Goal: Information Seeking & Learning: Learn about a topic

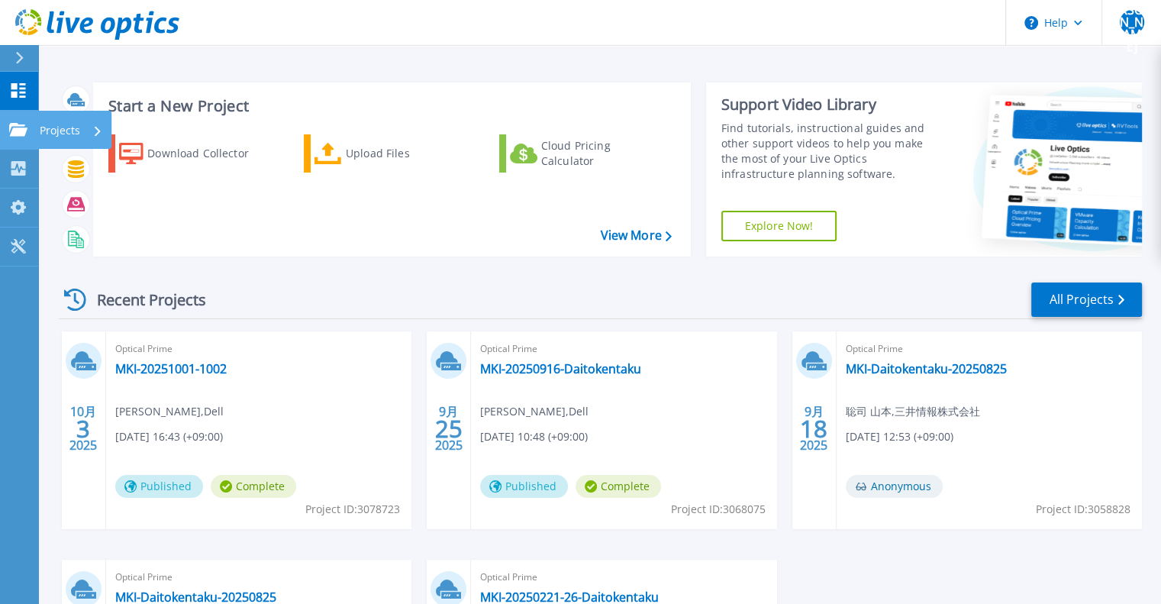
click at [18, 140] on link "Projects Projects" at bounding box center [19, 130] width 38 height 39
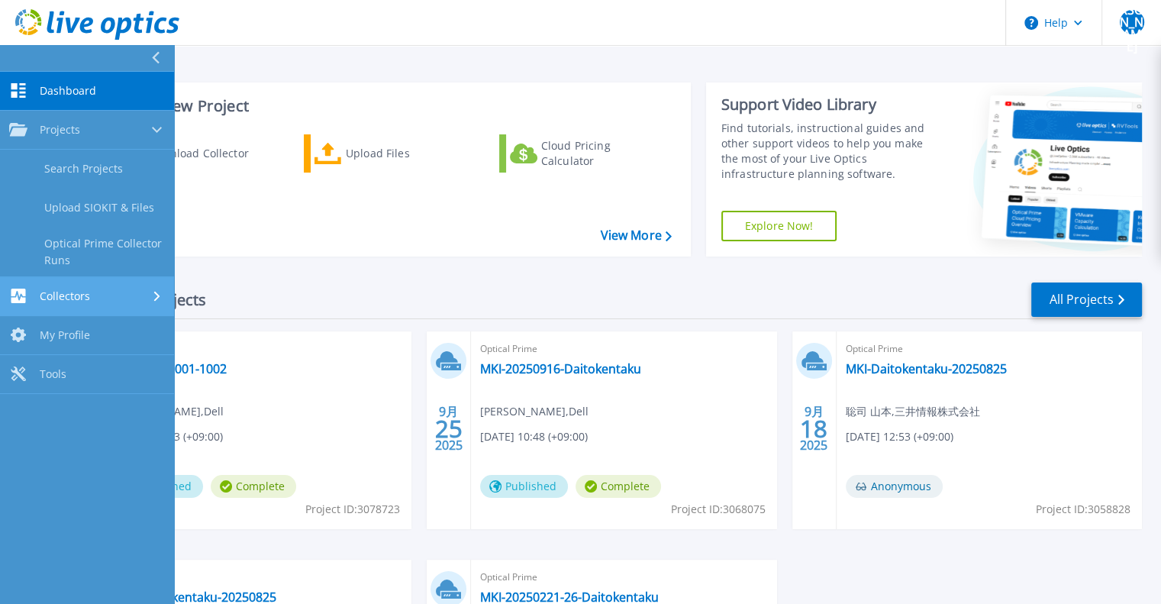
click at [76, 280] on link "Collectors Collectors" at bounding box center [87, 296] width 174 height 39
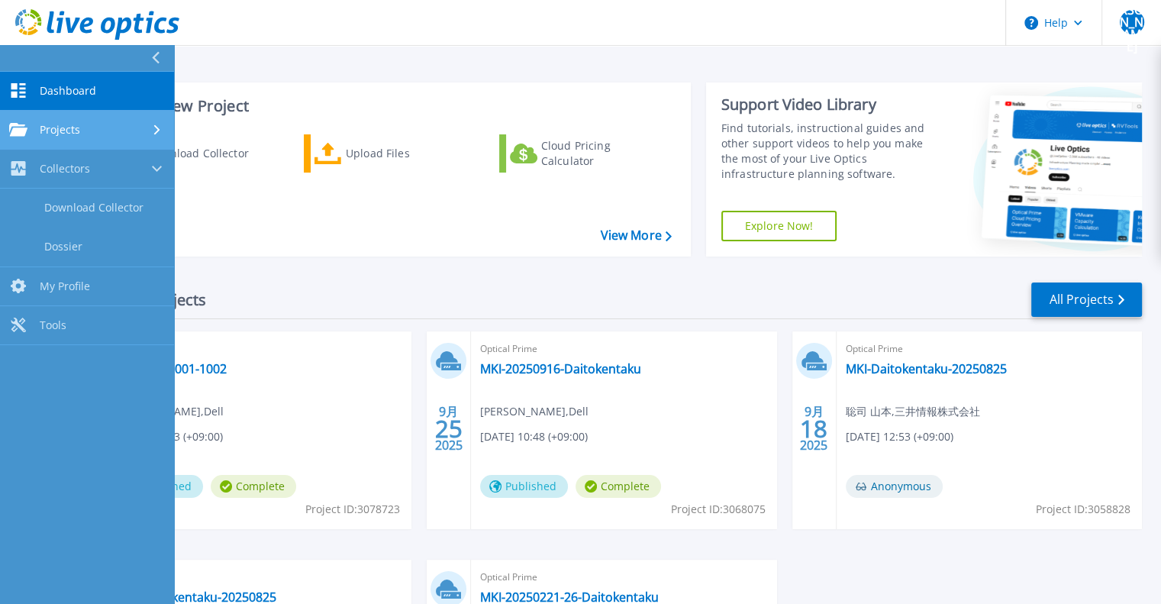
click at [67, 131] on span "Projects" at bounding box center [60, 130] width 40 height 14
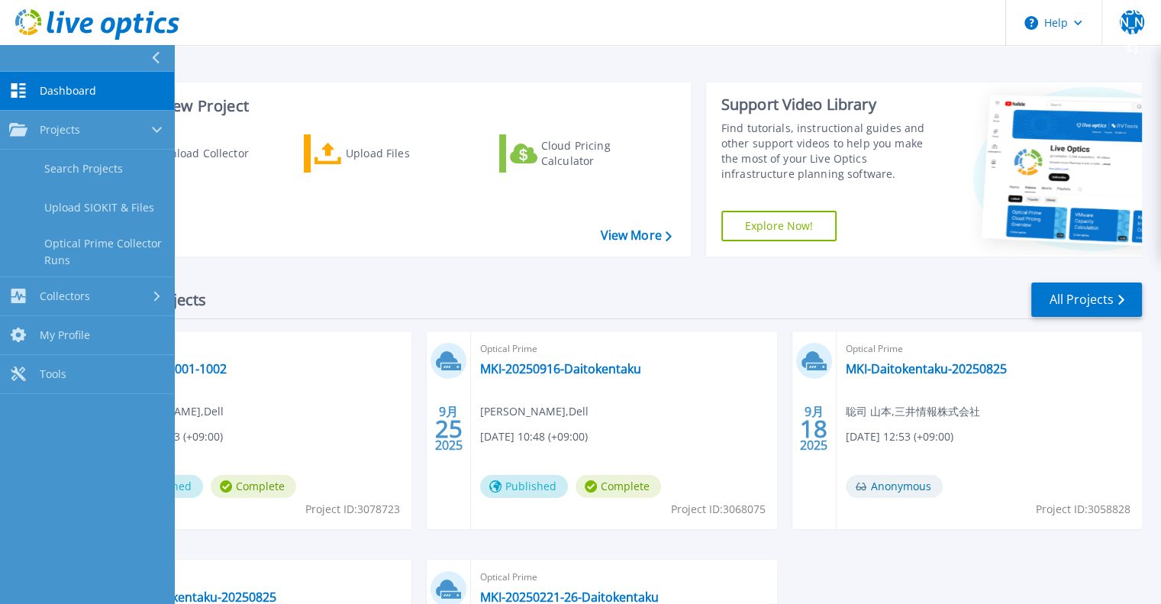
click at [281, 63] on div "Start a New Project Download Collector Upload Files Cloud Pricing Calculator Vi…" at bounding box center [599, 400] width 1123 height 800
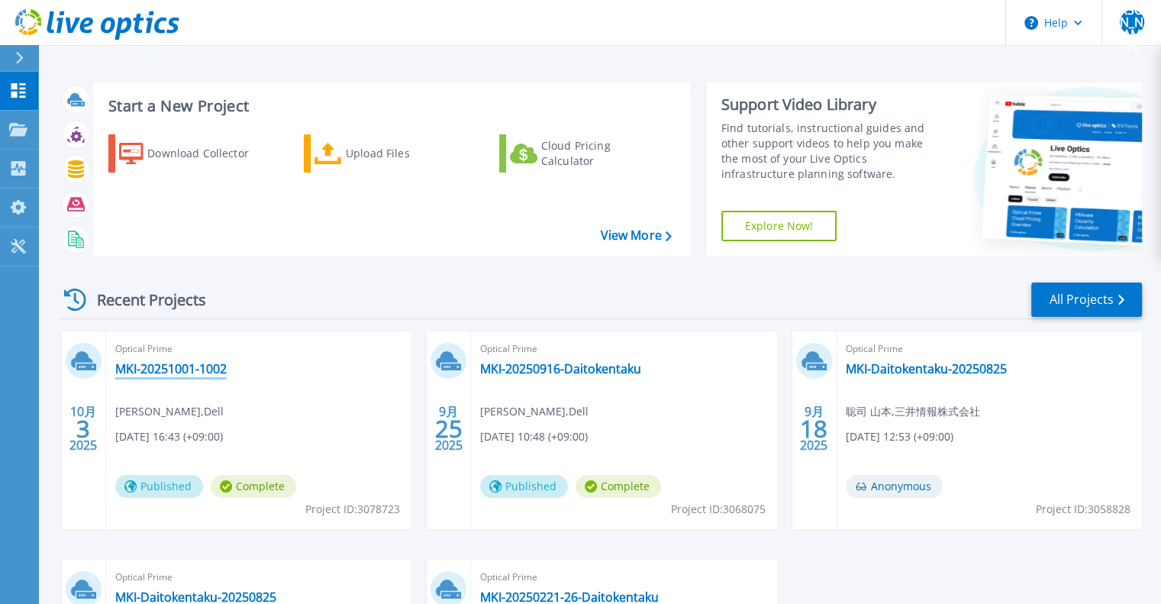
click at [225, 373] on link "MKI-20251001-1002" at bounding box center [170, 368] width 111 height 15
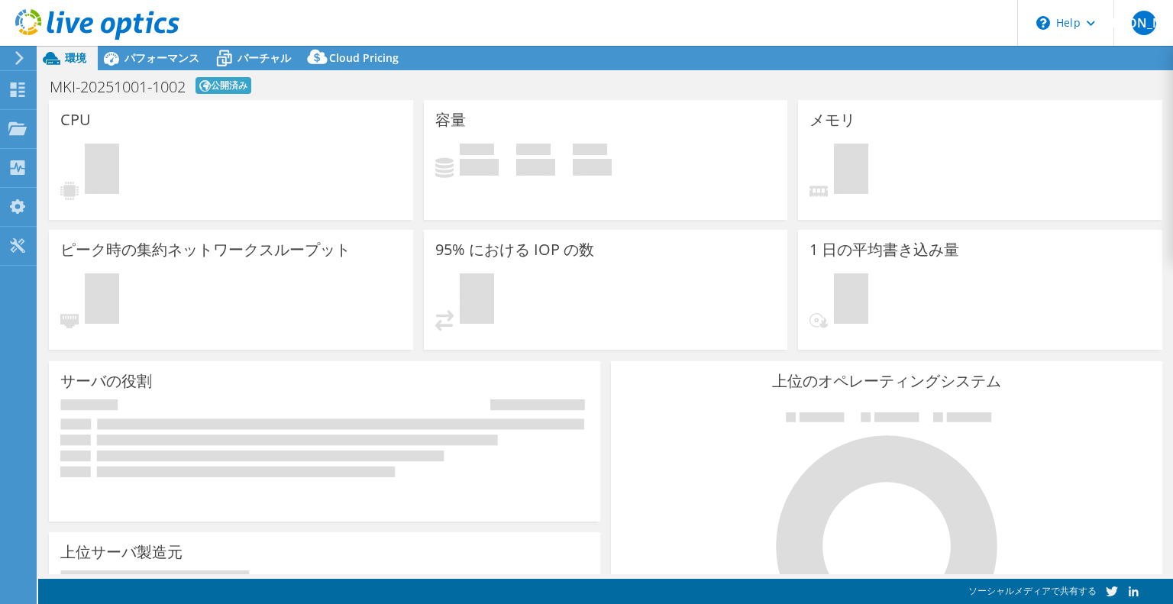
select select "USD"
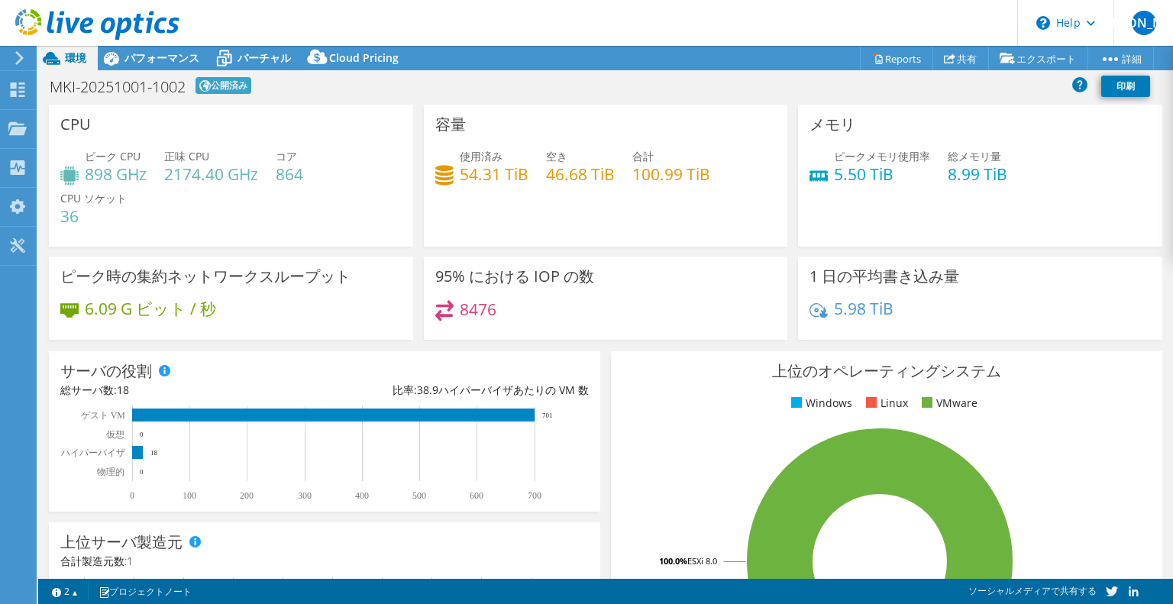
click at [492, 98] on div "MKI-20251001-1002 公開済み 印刷" at bounding box center [605, 86] width 1134 height 28
click at [15, 137] on div at bounding box center [17, 130] width 18 height 17
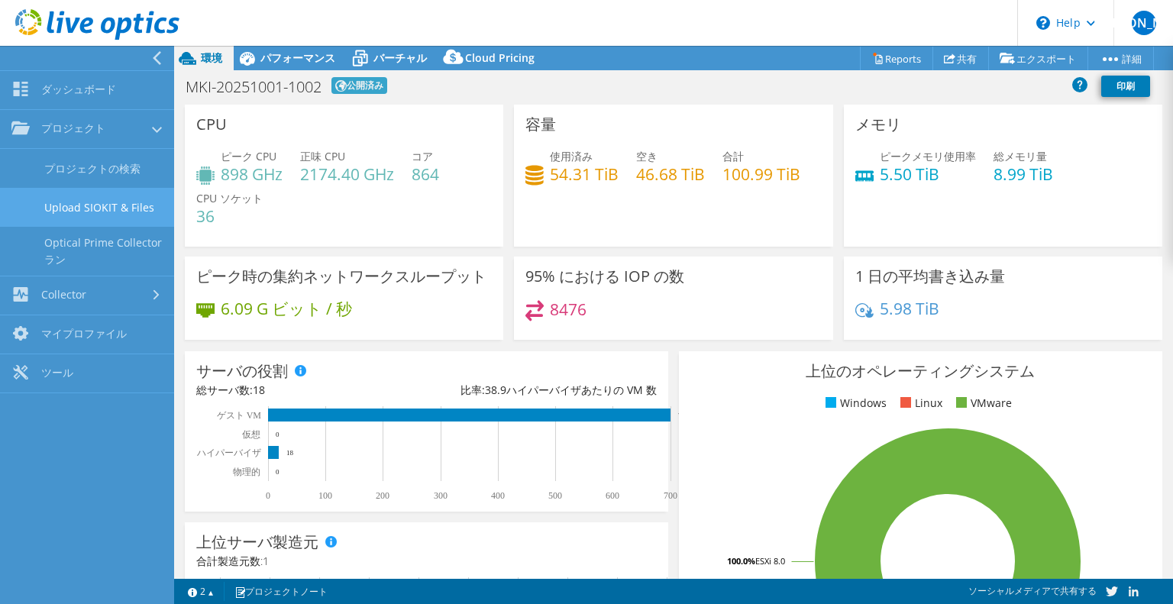
click at [102, 208] on link "Upload SIOKIT & Files" at bounding box center [87, 207] width 174 height 39
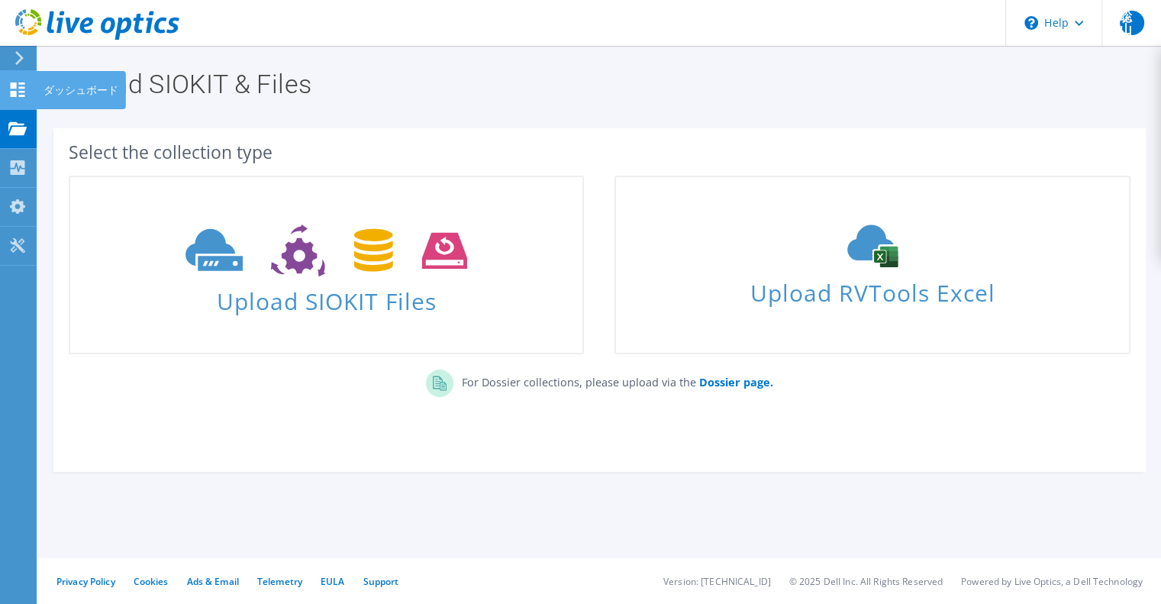
click at [21, 89] on icon at bounding box center [17, 89] width 18 height 15
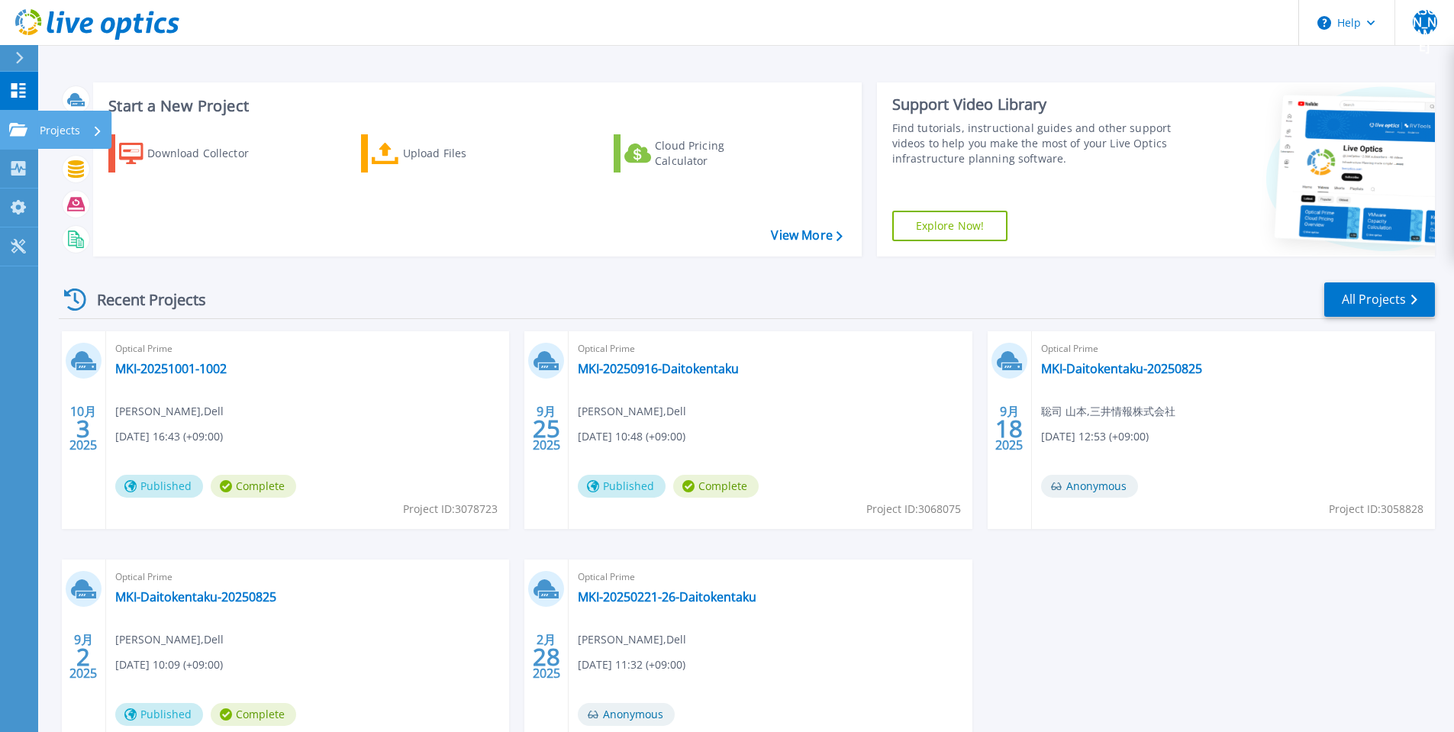
click at [24, 131] on icon at bounding box center [18, 129] width 18 height 13
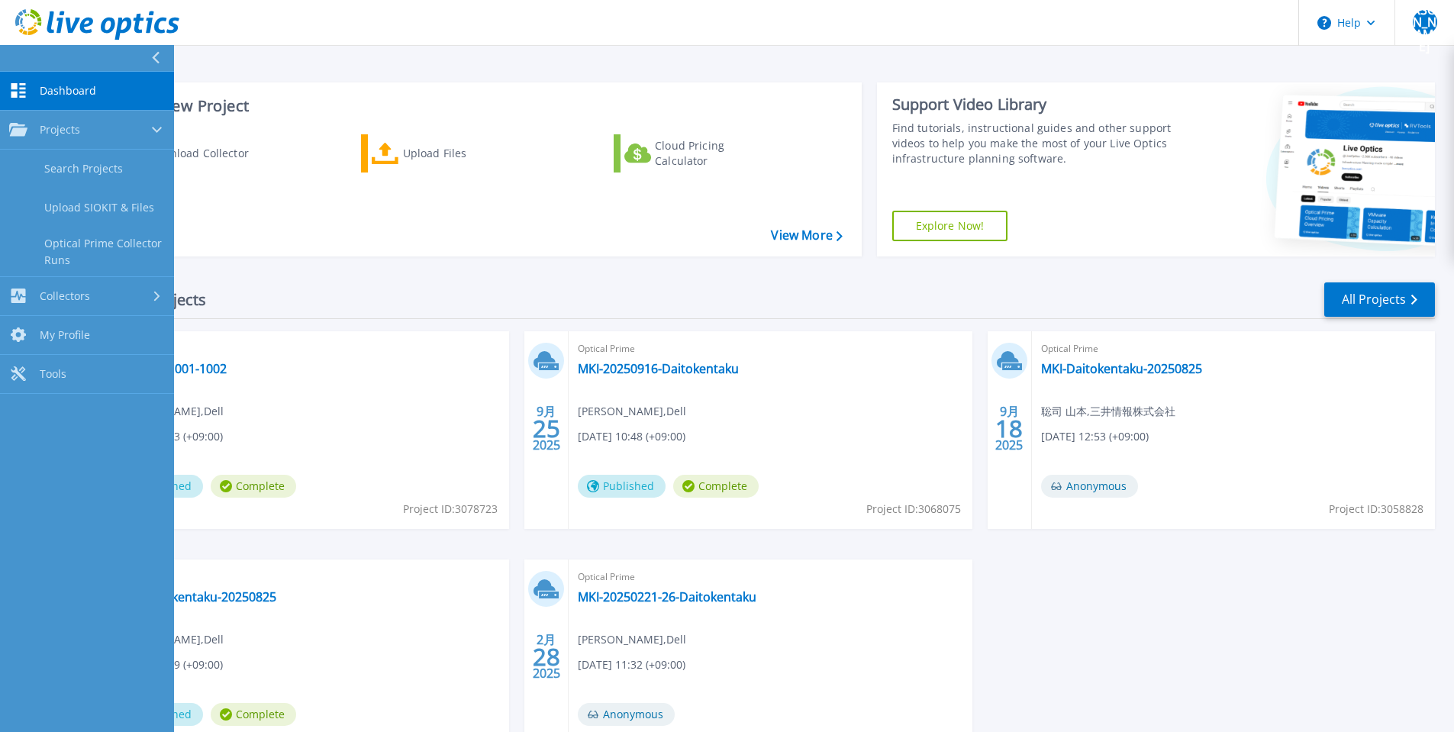
click at [92, 91] on span "Dashboard" at bounding box center [68, 91] width 56 height 14
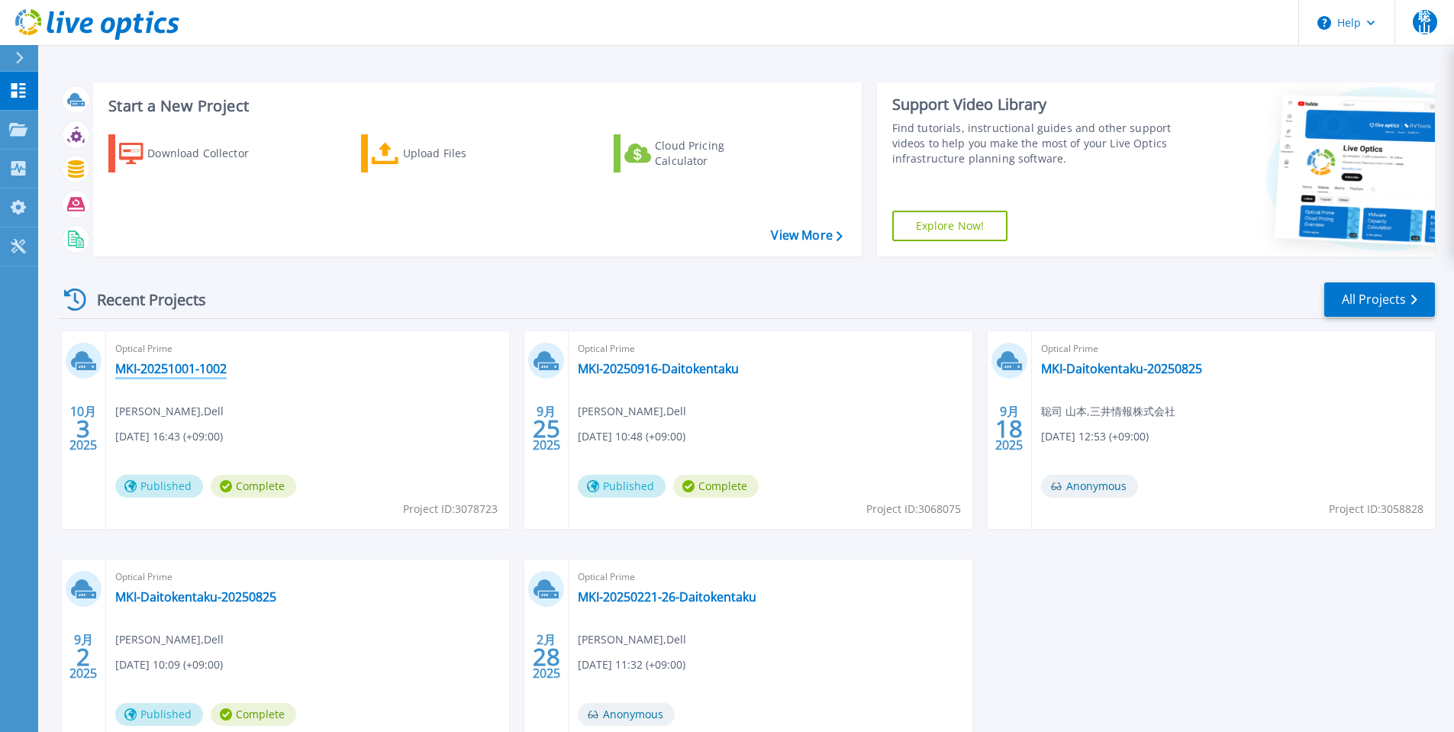
click at [161, 363] on link "MKI-20251001-1002" at bounding box center [170, 368] width 111 height 15
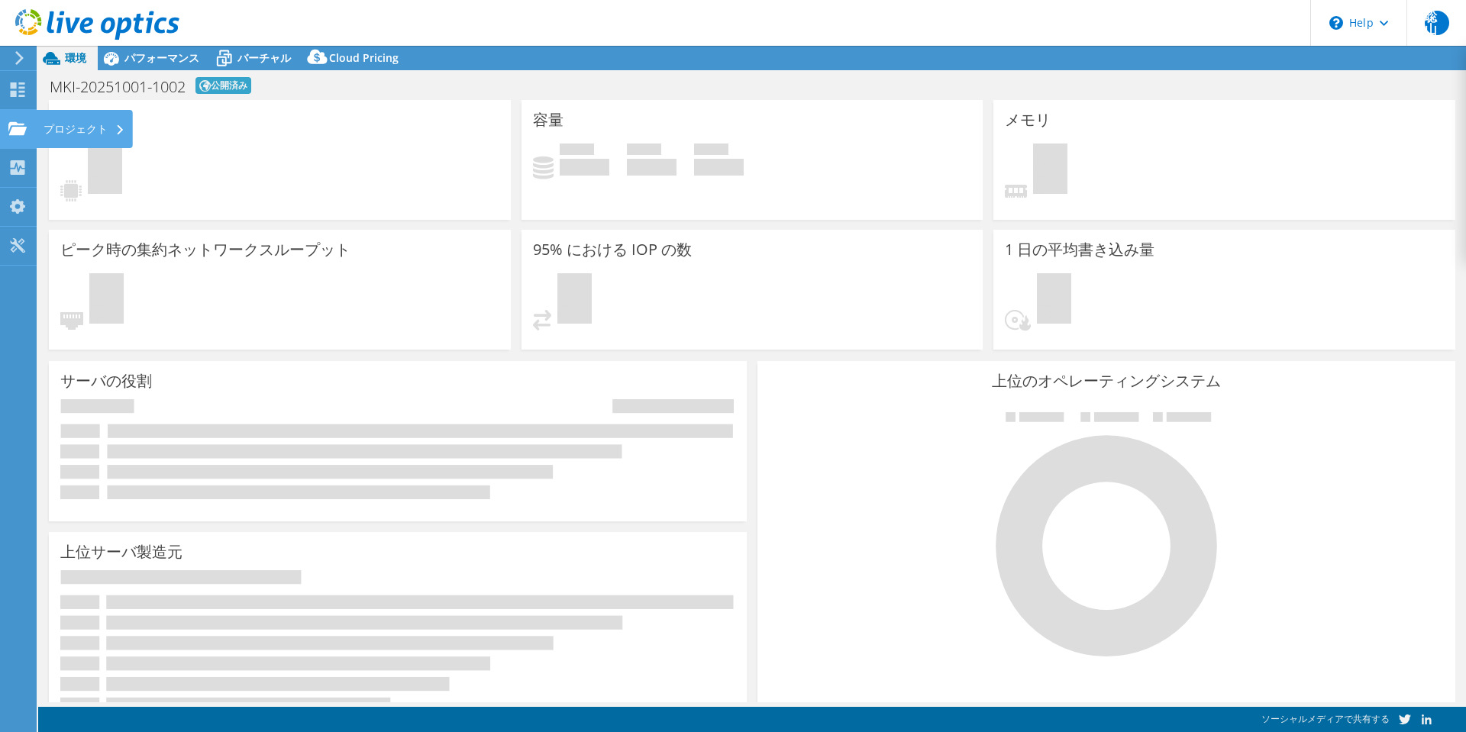
select select "USD"
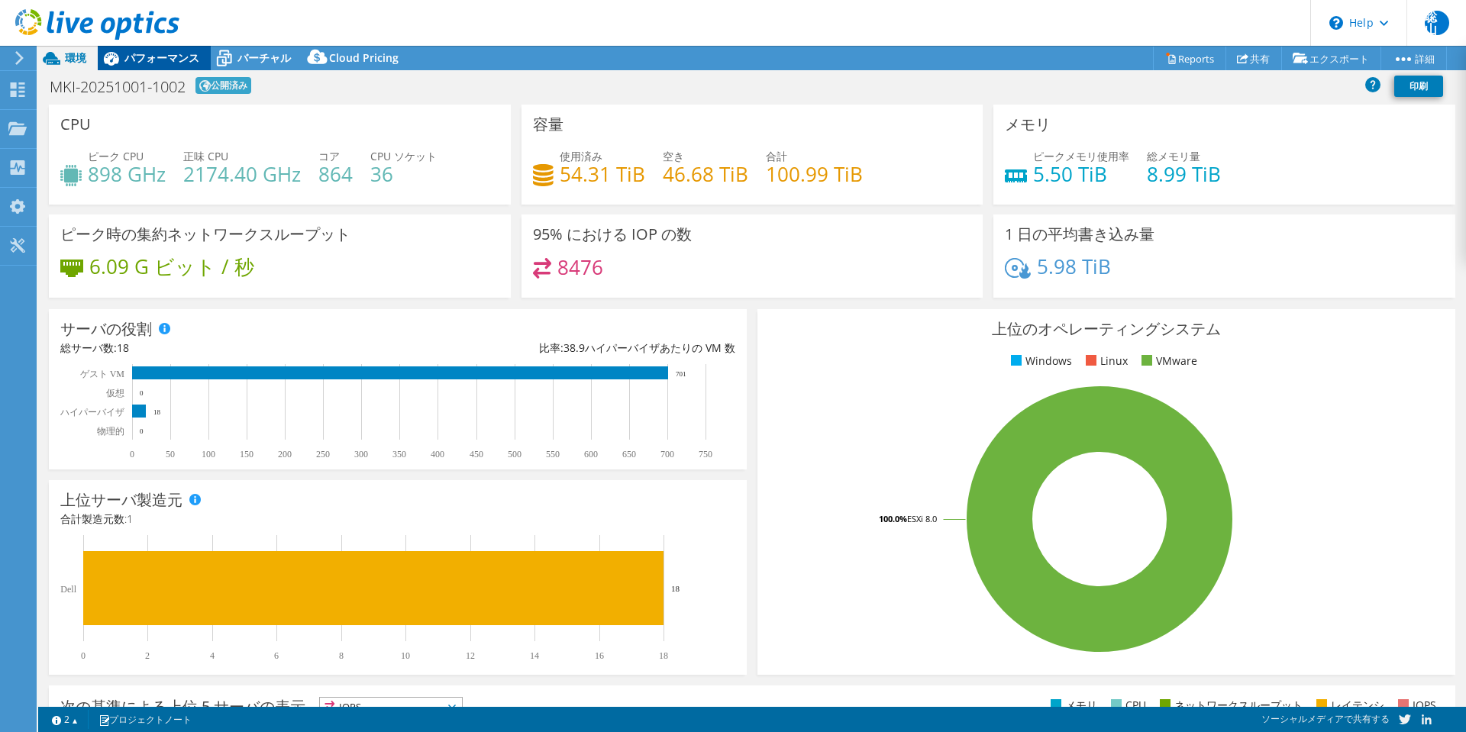
click at [169, 62] on span "パフォーマンス" at bounding box center [161, 57] width 75 height 15
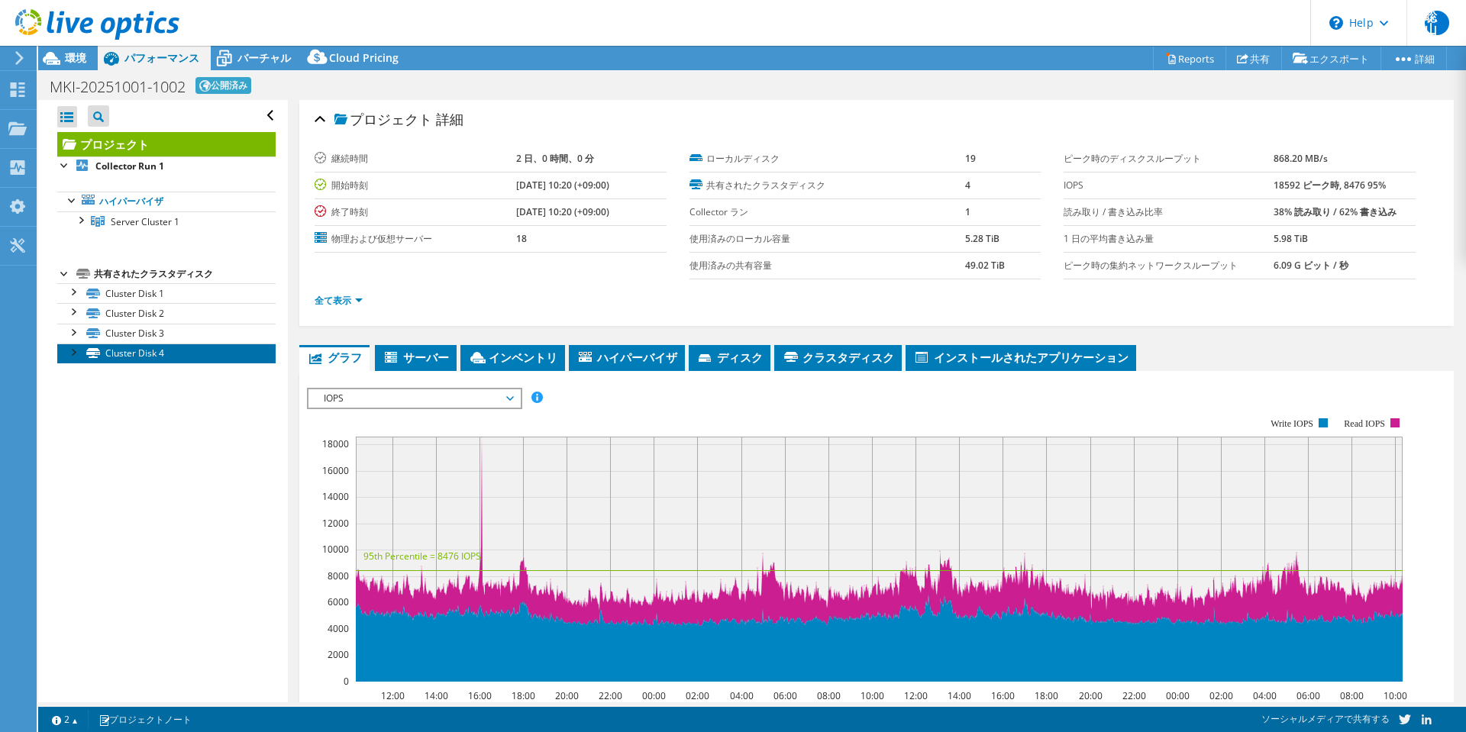
click at [150, 347] on link "Cluster Disk 4" at bounding box center [166, 354] width 218 height 20
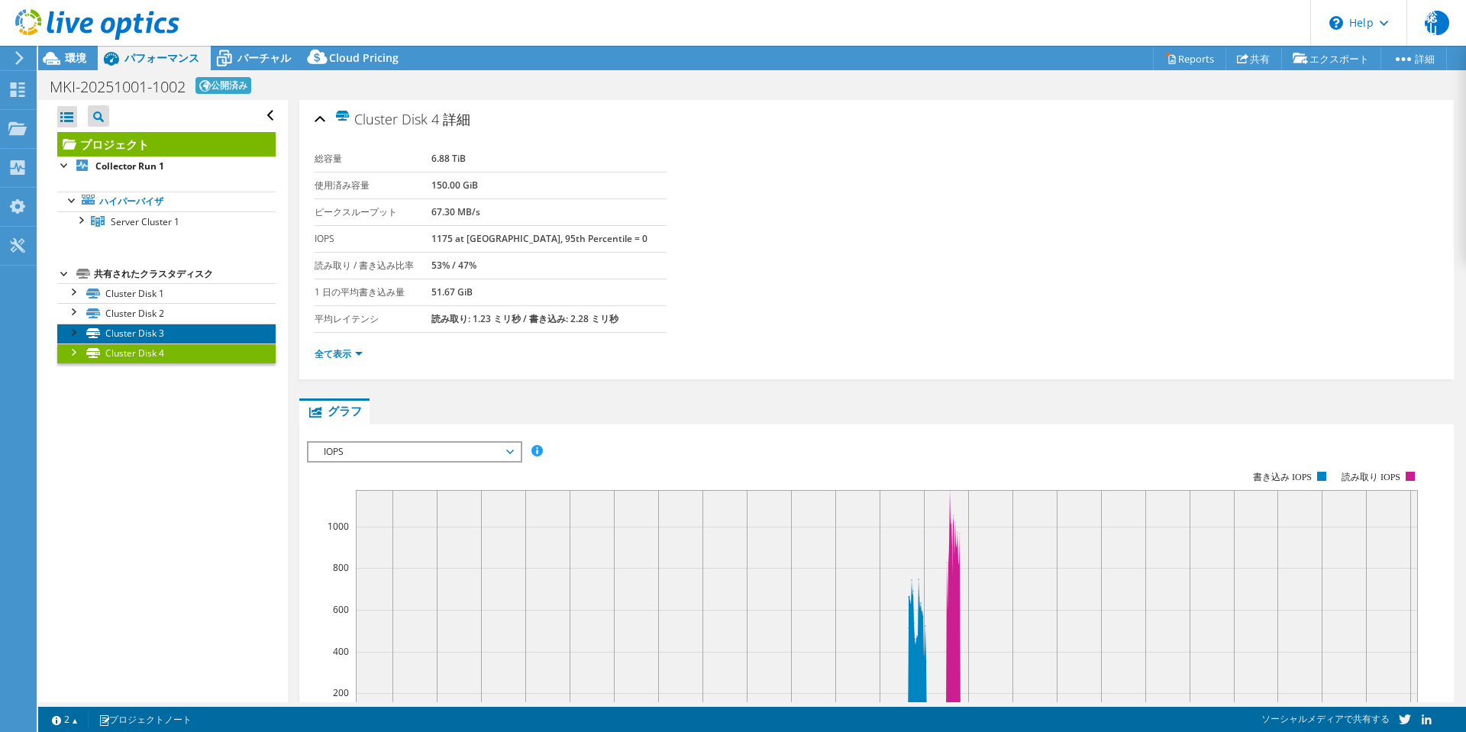
click at [122, 335] on link "Cluster Disk 3" at bounding box center [166, 334] width 218 height 20
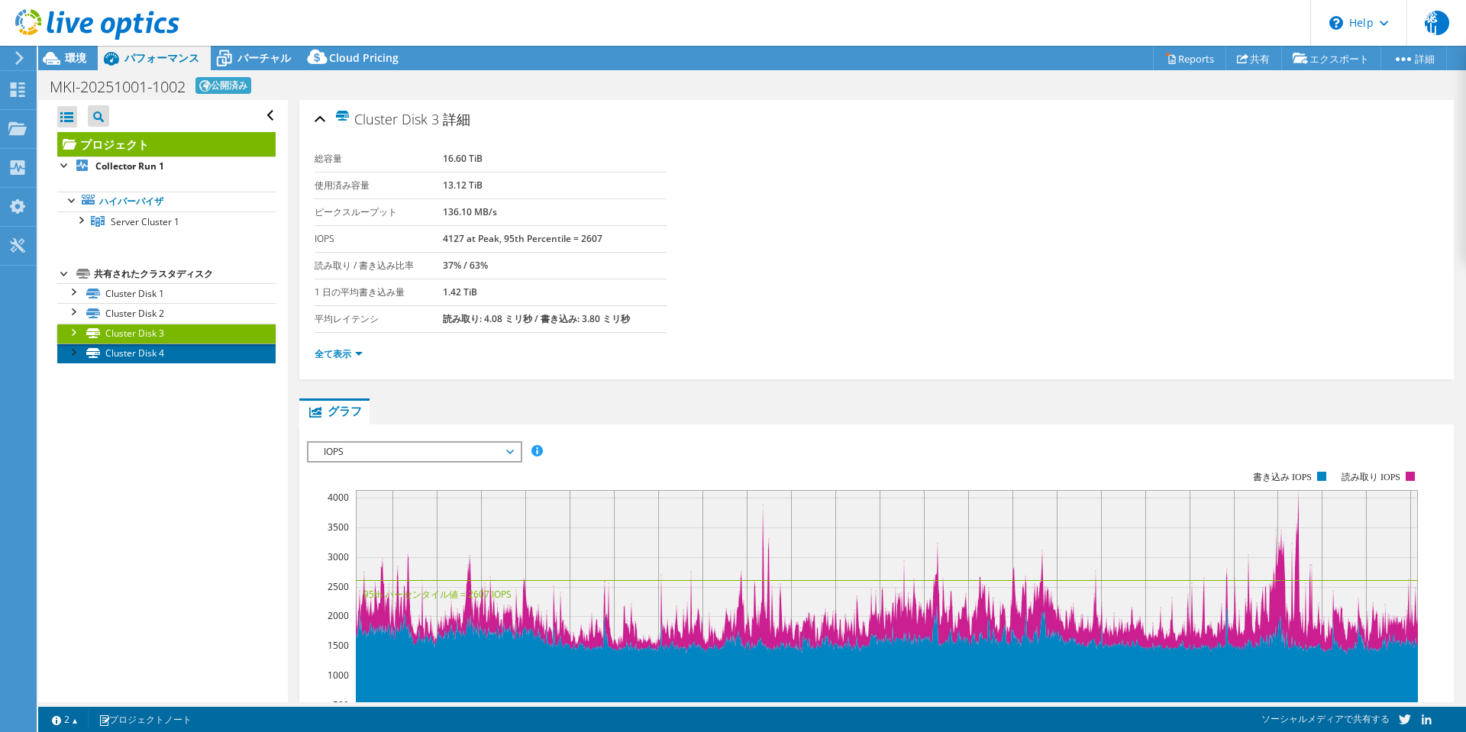
click at [130, 347] on link "Cluster Disk 4" at bounding box center [166, 354] width 218 height 20
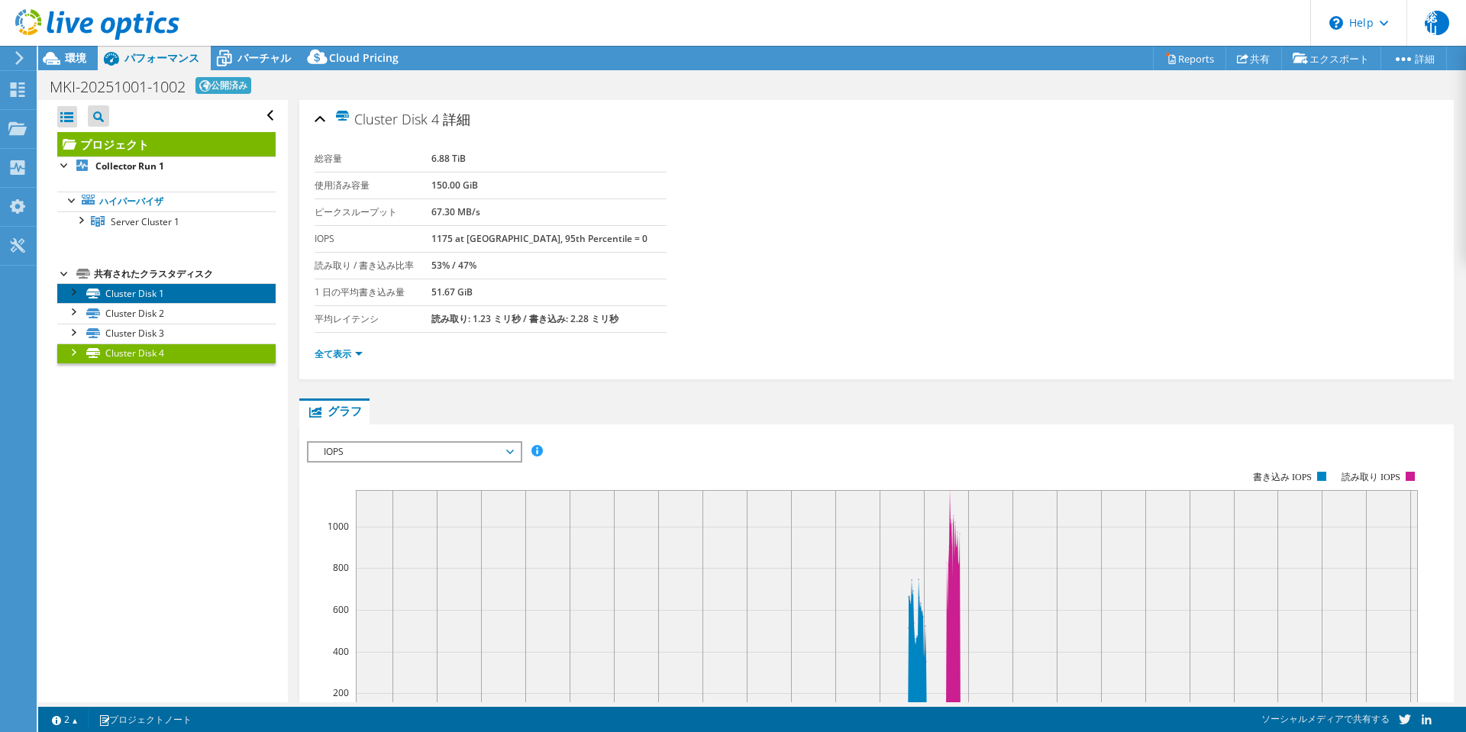
click at [116, 294] on link "Cluster Disk 1" at bounding box center [166, 293] width 218 height 20
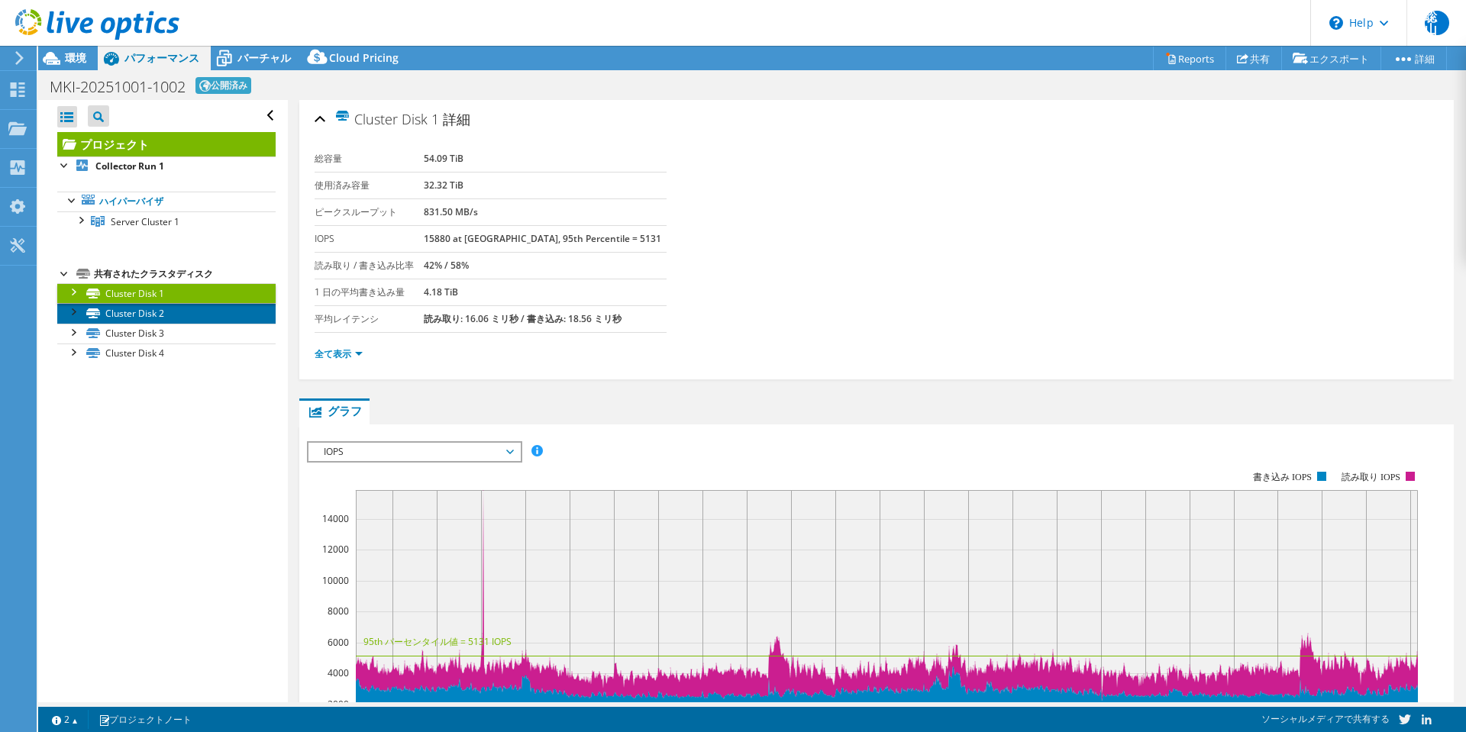
click at [142, 312] on link "Cluster Disk 2" at bounding box center [166, 313] width 218 height 20
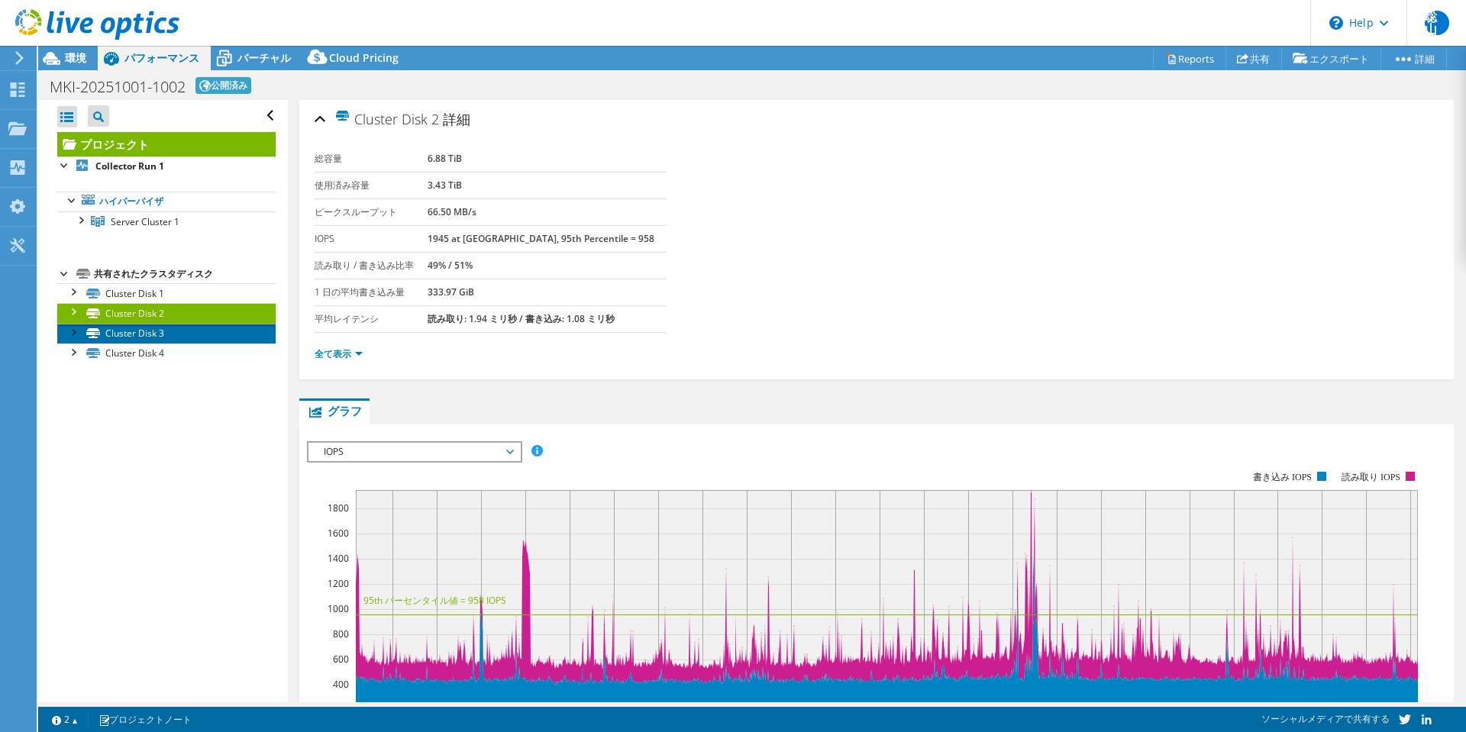
click at [164, 331] on link "Cluster Disk 3" at bounding box center [166, 334] width 218 height 20
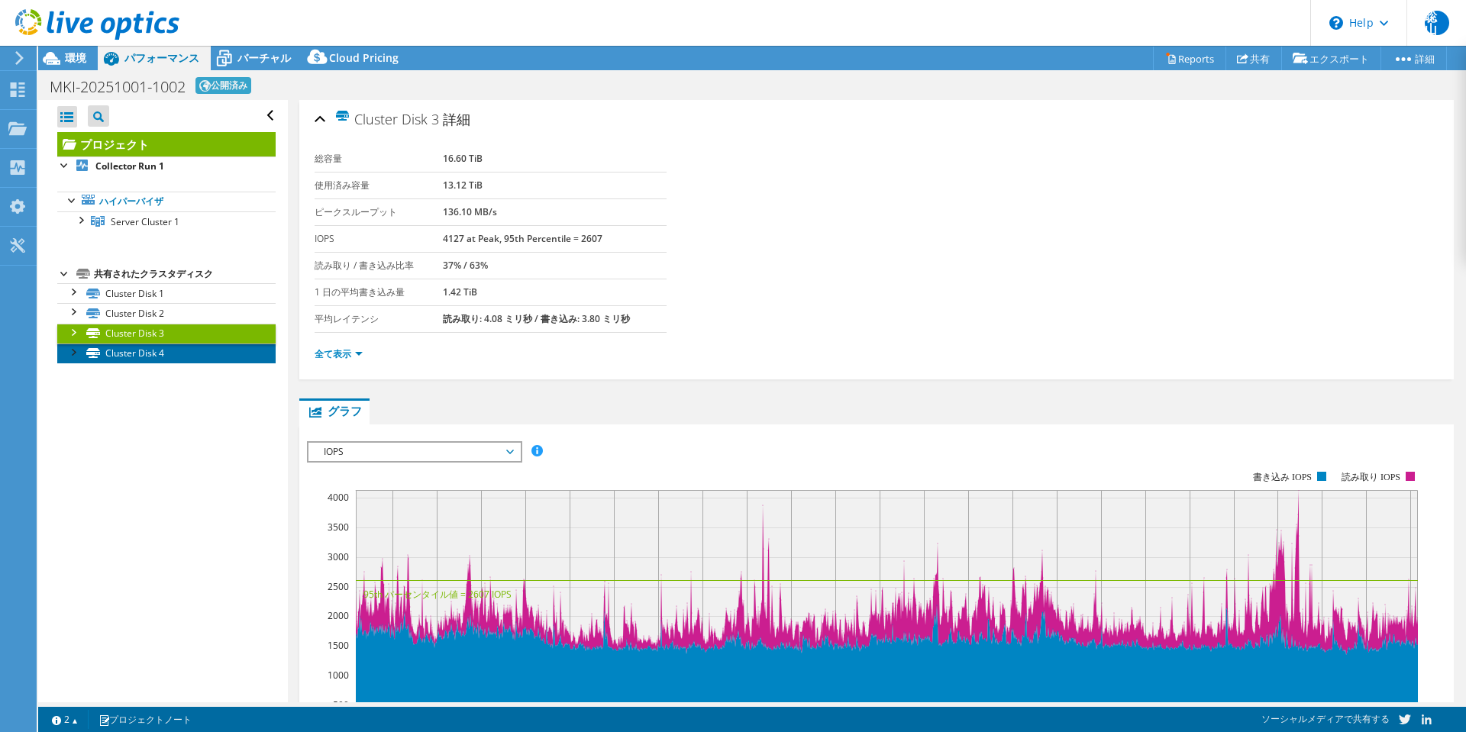
click at [135, 353] on link "Cluster Disk 4" at bounding box center [166, 354] width 218 height 20
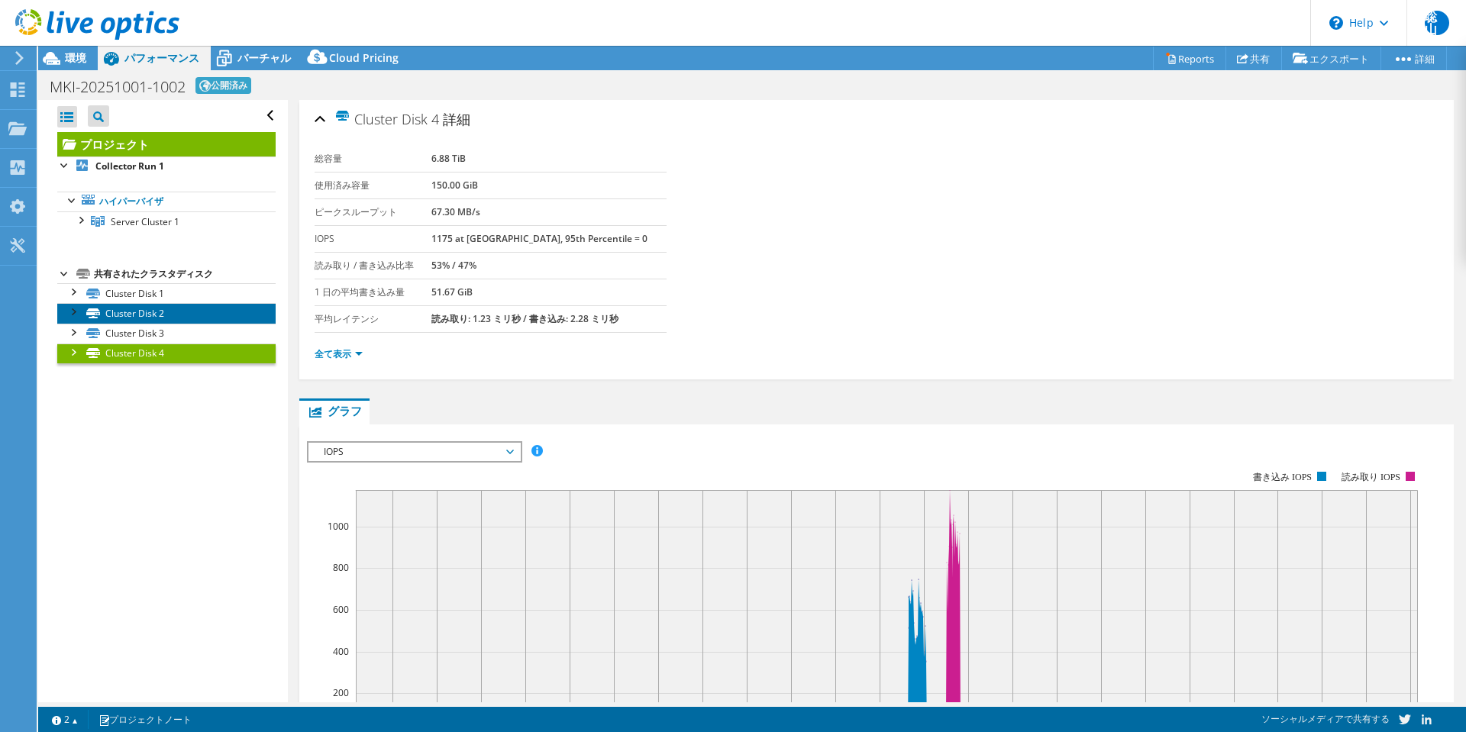
click at [164, 313] on link "Cluster Disk 2" at bounding box center [166, 313] width 218 height 20
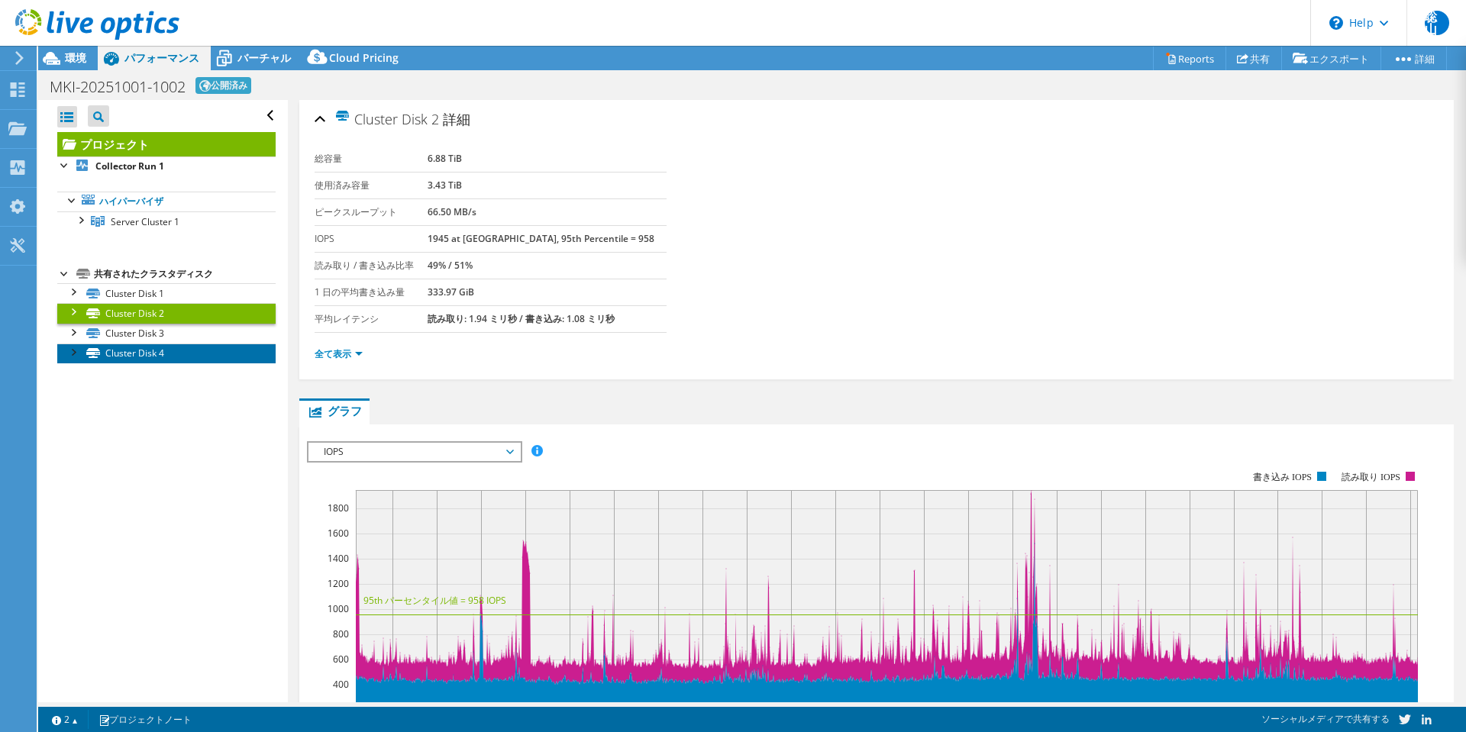
click at [151, 350] on link "Cluster Disk 4" at bounding box center [166, 354] width 218 height 20
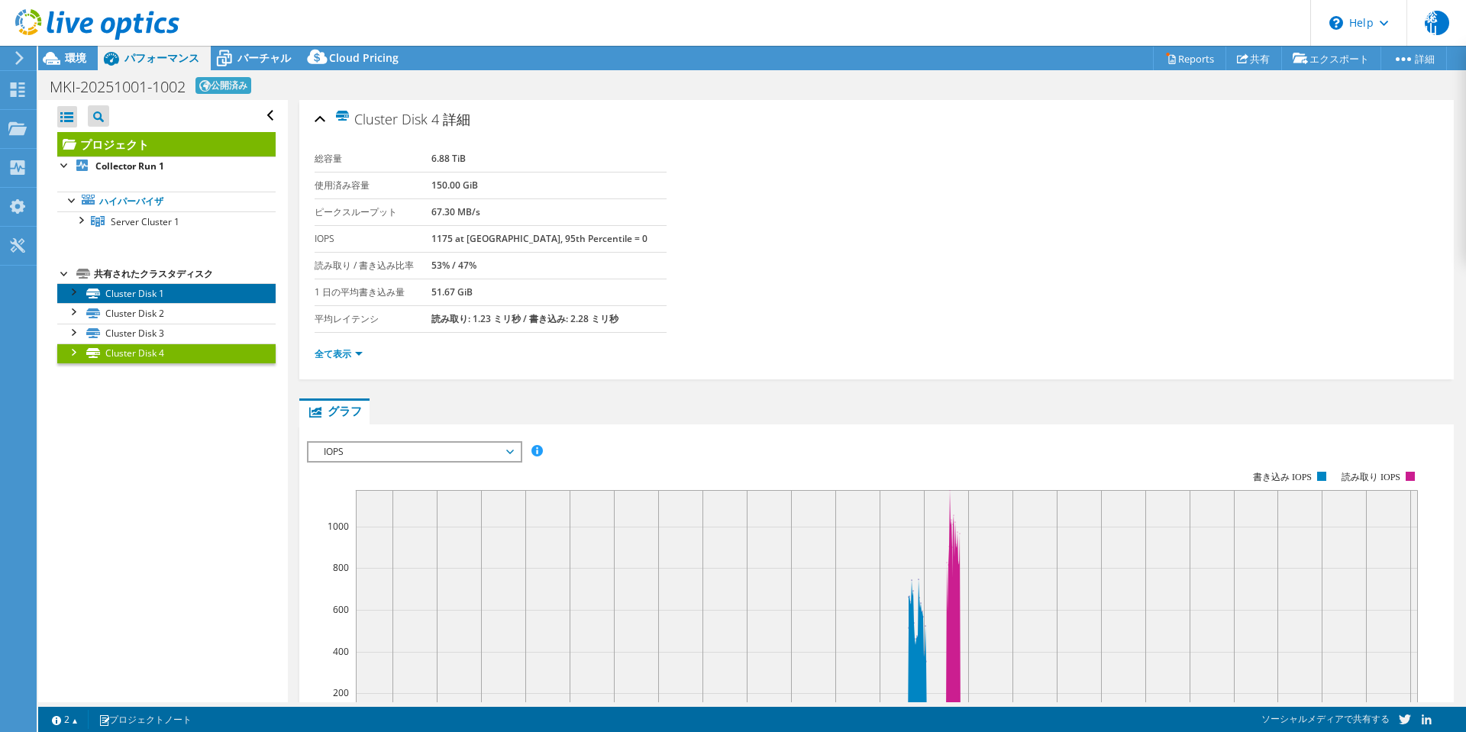
click at [145, 296] on link "Cluster Disk 1" at bounding box center [166, 293] width 218 height 20
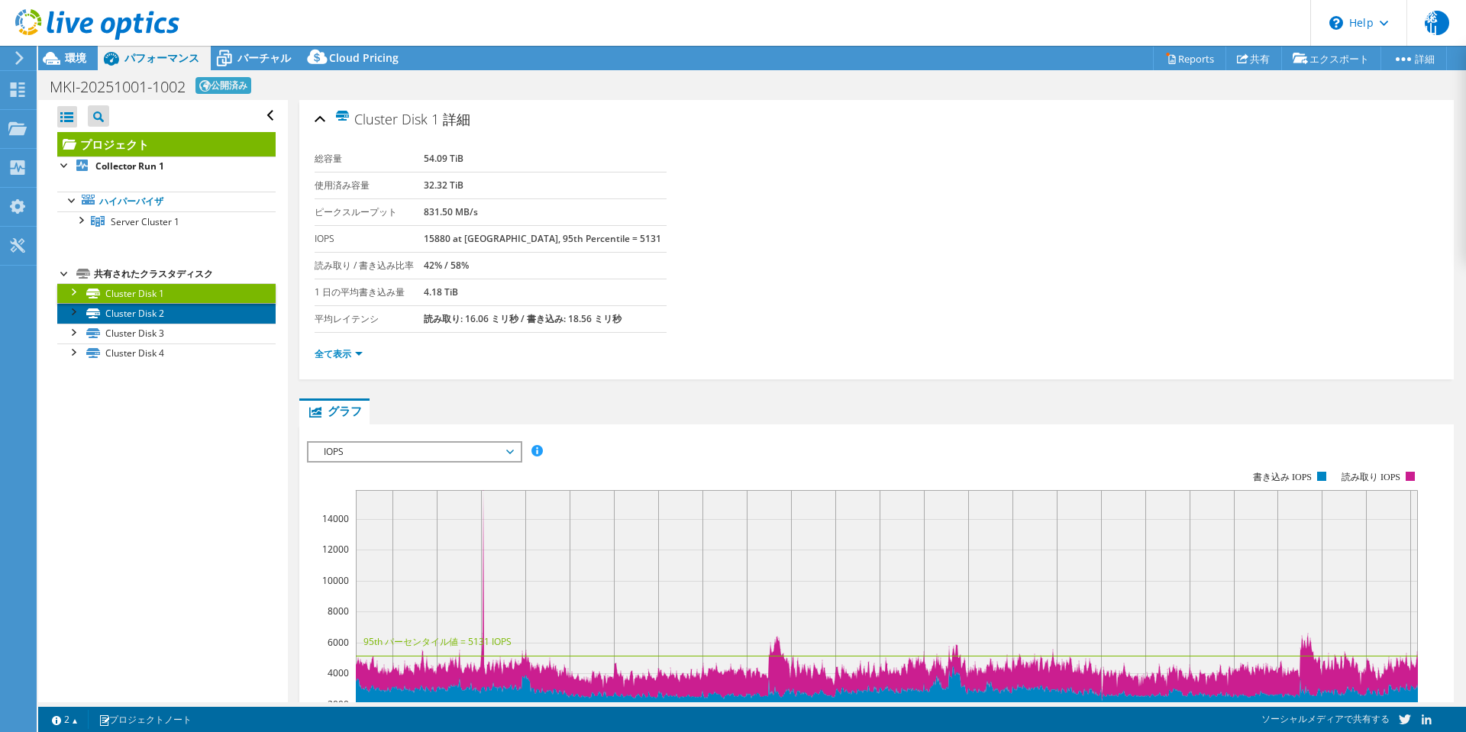
click at [144, 315] on link "Cluster Disk 2" at bounding box center [166, 313] width 218 height 20
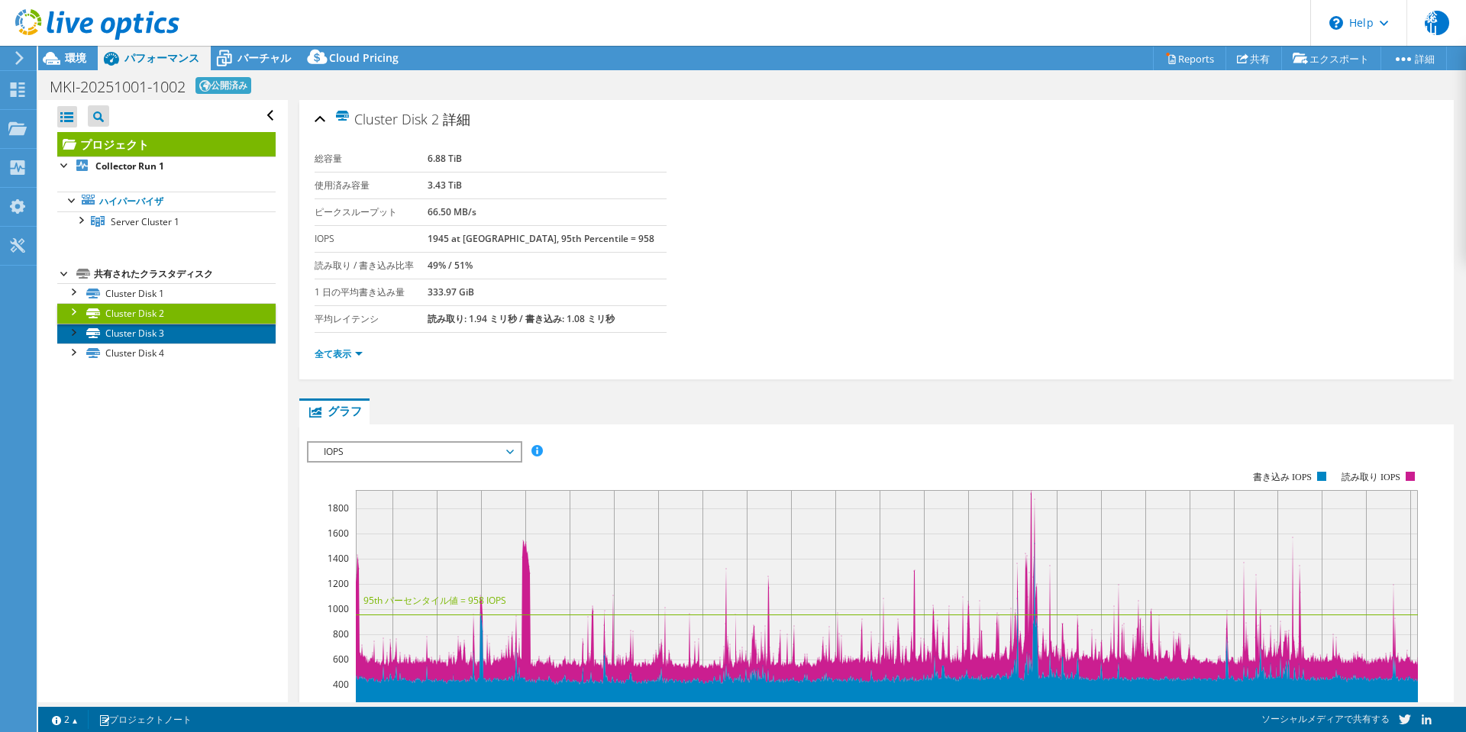
click at [144, 327] on link "Cluster Disk 3" at bounding box center [166, 334] width 218 height 20
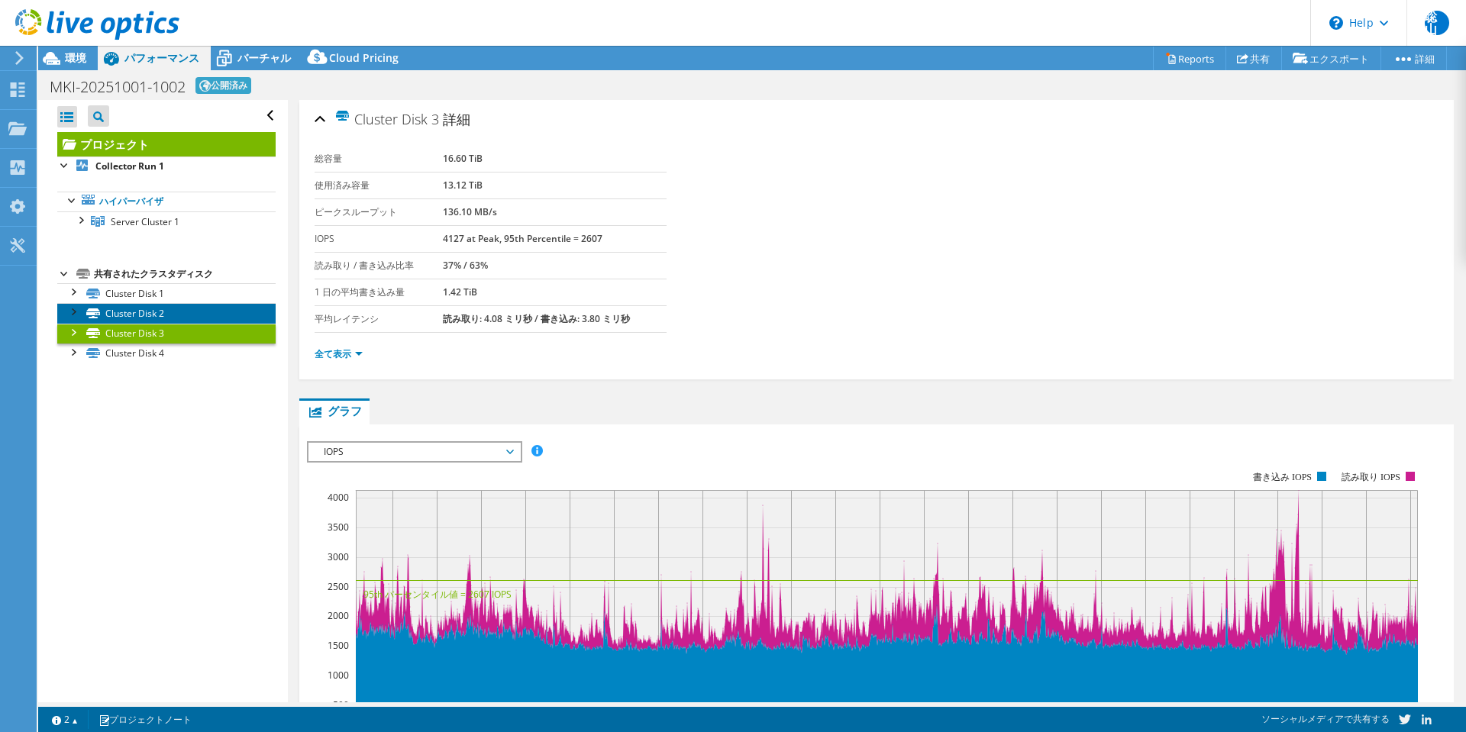
click at [145, 305] on link "Cluster Disk 2" at bounding box center [166, 313] width 218 height 20
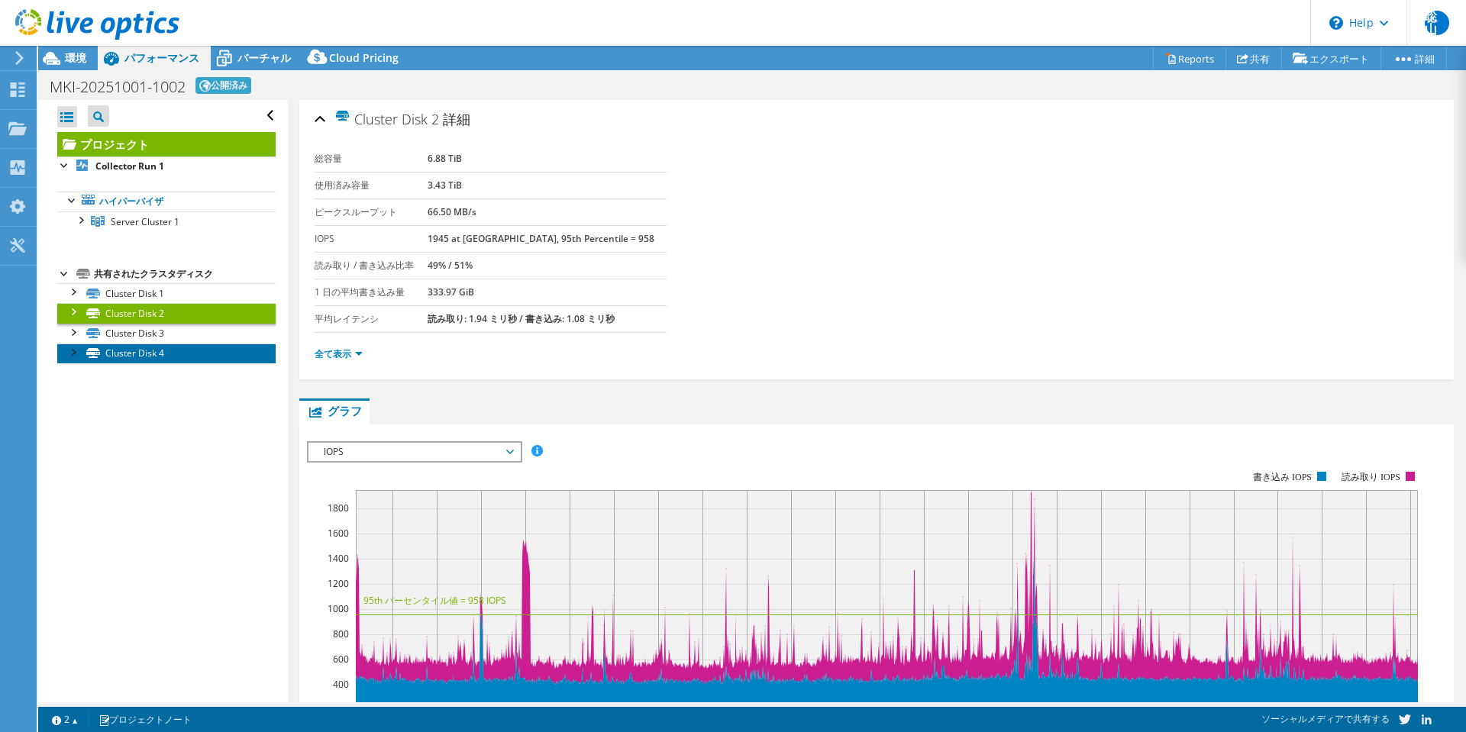
click at [142, 353] on link "Cluster Disk 4" at bounding box center [166, 354] width 218 height 20
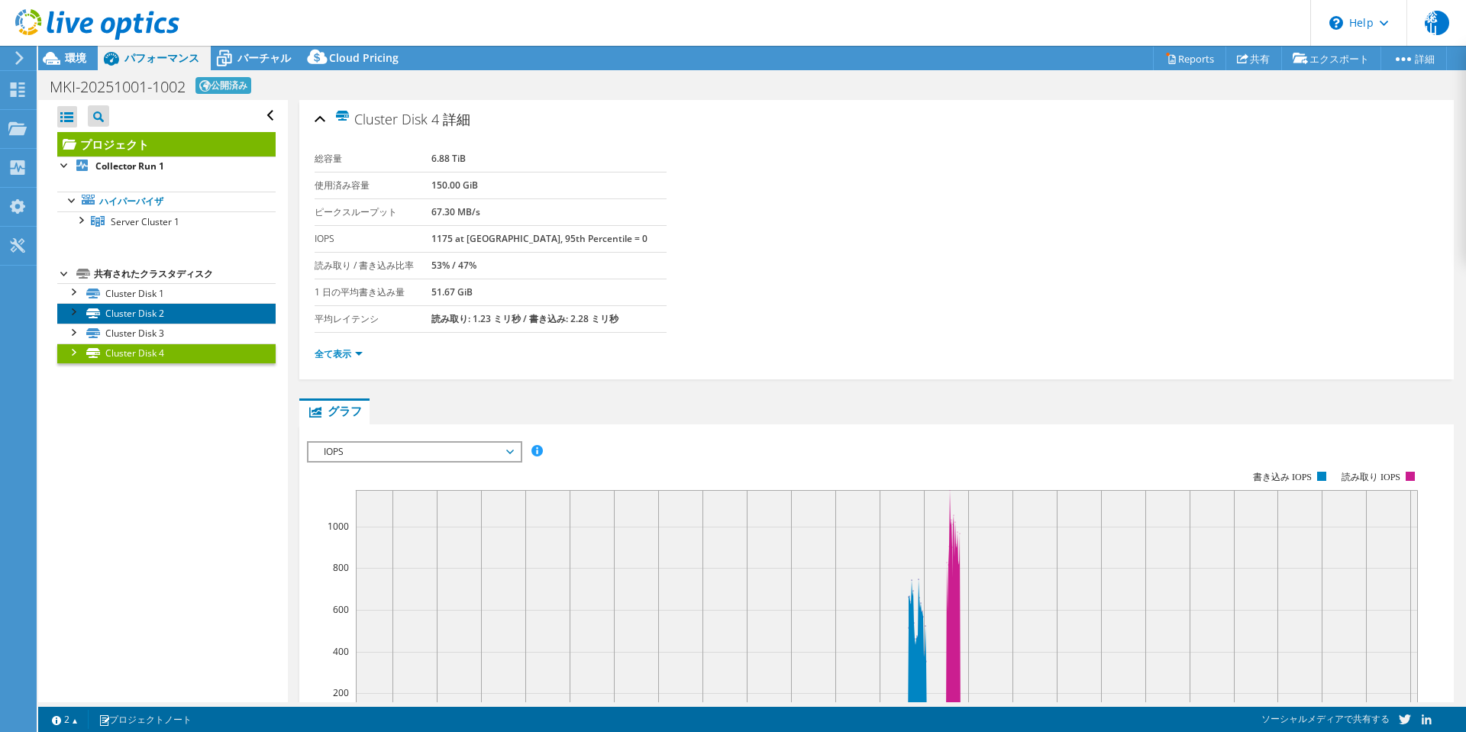
click at [142, 313] on link "Cluster Disk 2" at bounding box center [166, 313] width 218 height 20
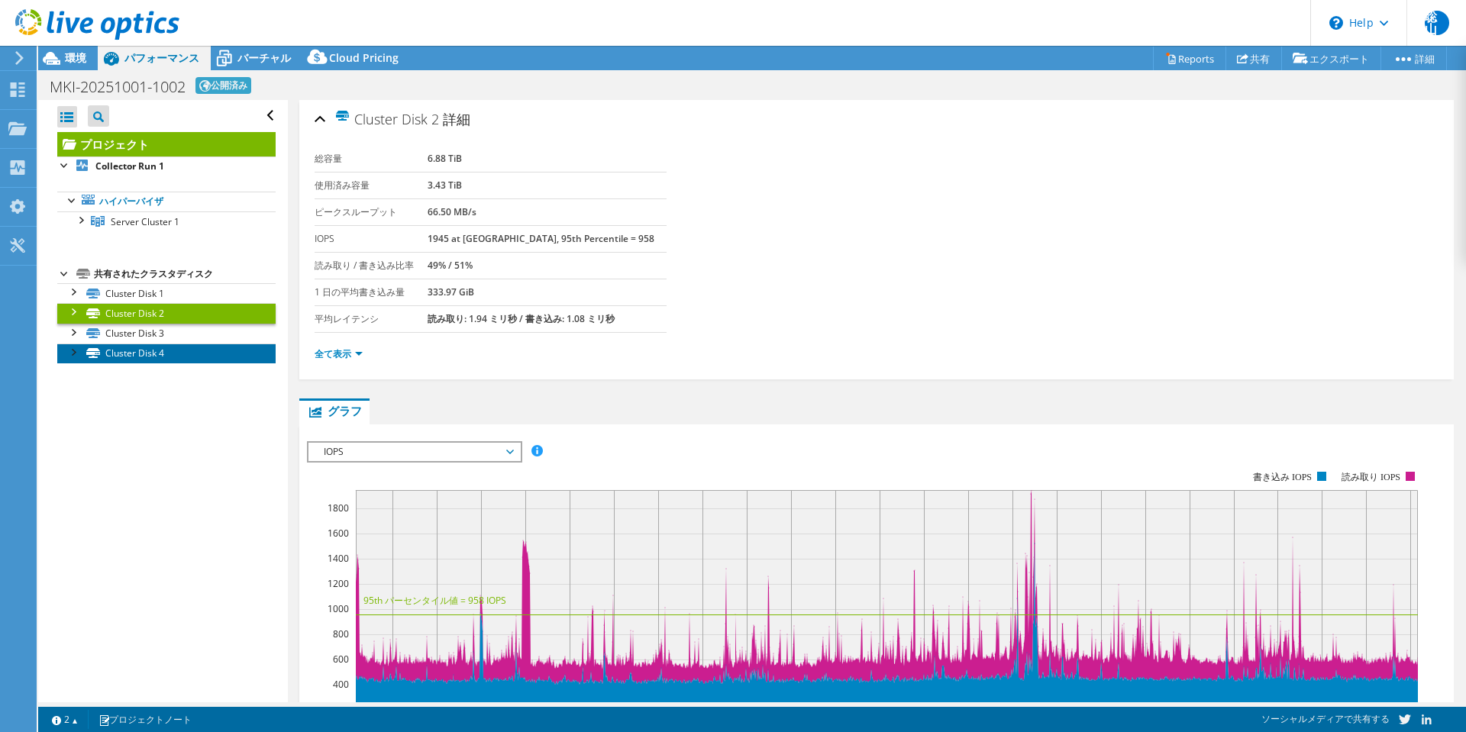
click at [150, 344] on link "Cluster Disk 4" at bounding box center [166, 354] width 218 height 20
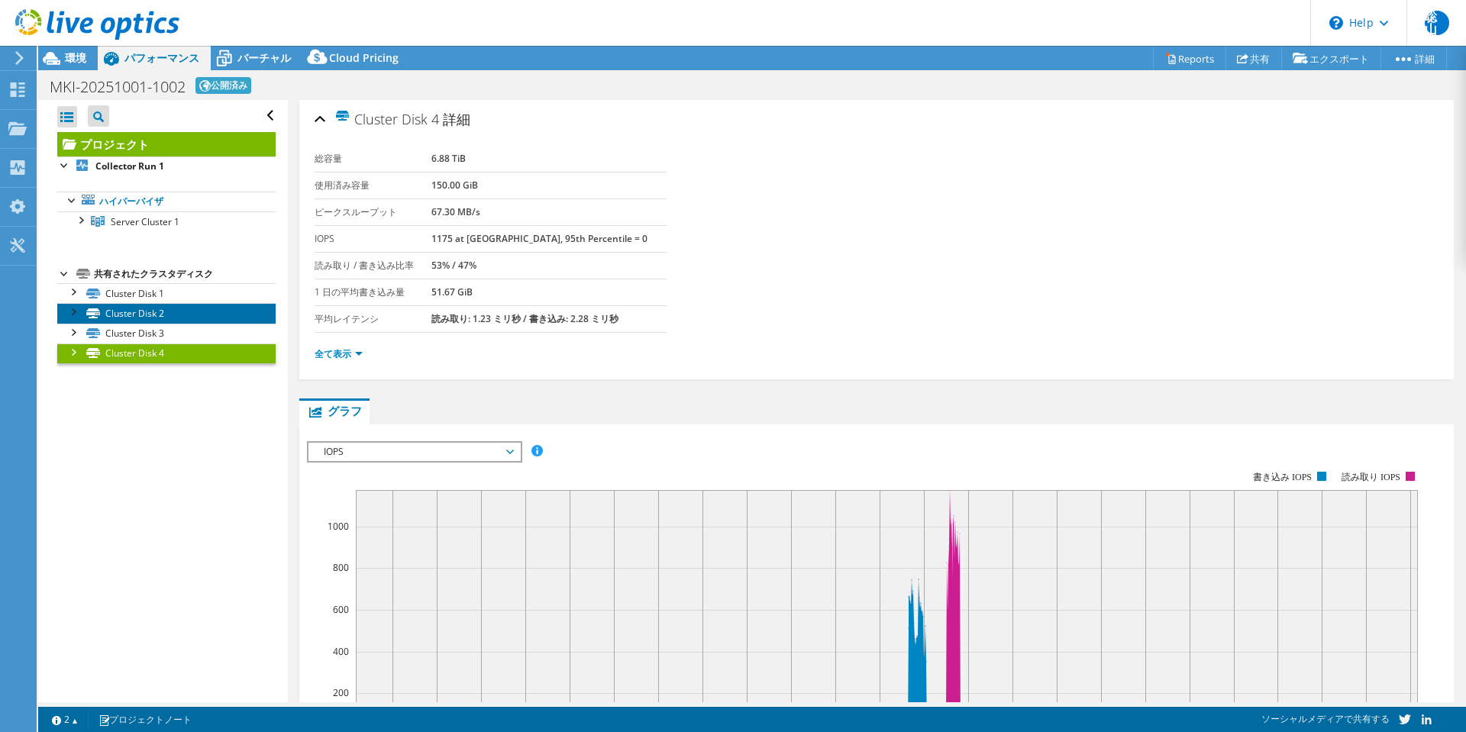
click at [147, 315] on link "Cluster Disk 2" at bounding box center [166, 313] width 218 height 20
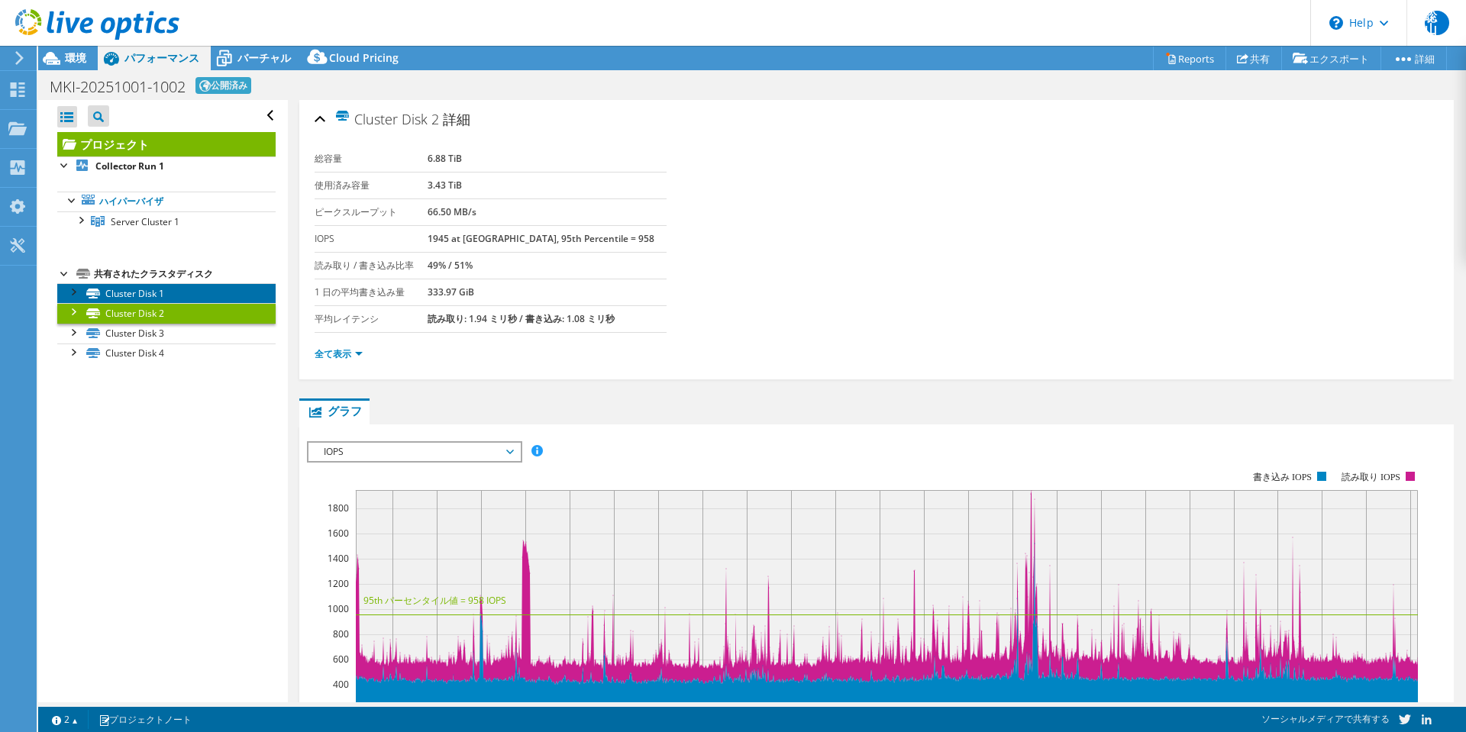
click at [140, 294] on link "Cluster Disk 1" at bounding box center [166, 293] width 218 height 20
